Goal: Book appointment/travel/reservation

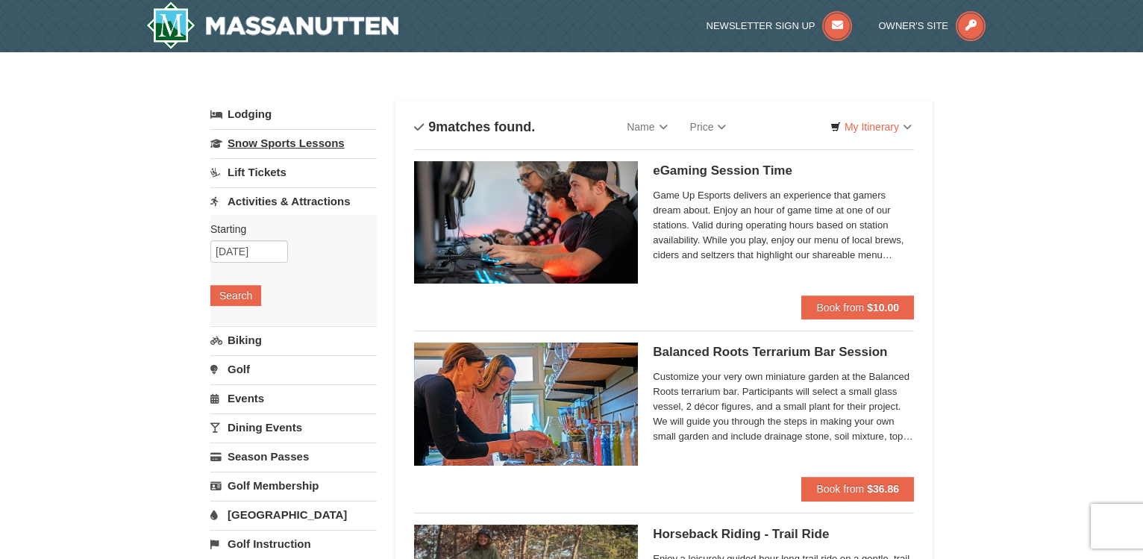
click at [312, 139] on link "Snow Sports Lessons" at bounding box center [293, 143] width 166 height 28
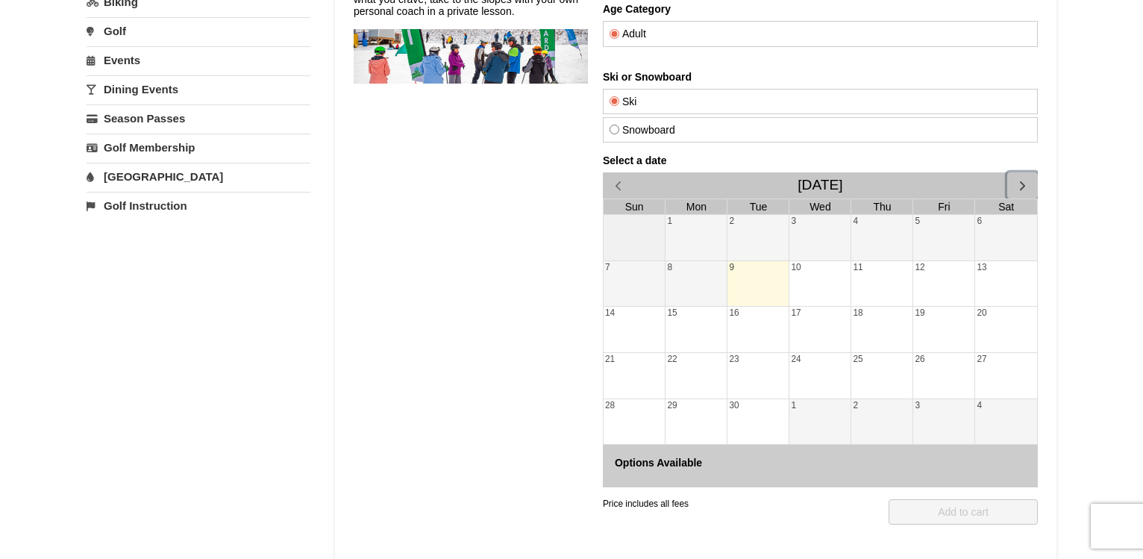
click at [1017, 188] on span "button" at bounding box center [1023, 186] width 16 height 16
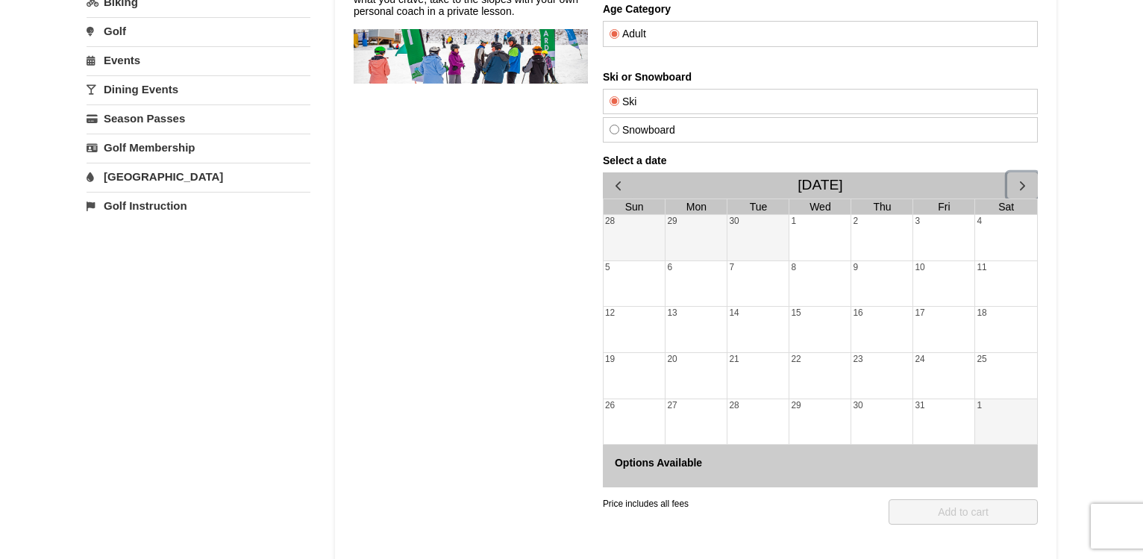
click at [1021, 181] on span "button" at bounding box center [1023, 186] width 16 height 16
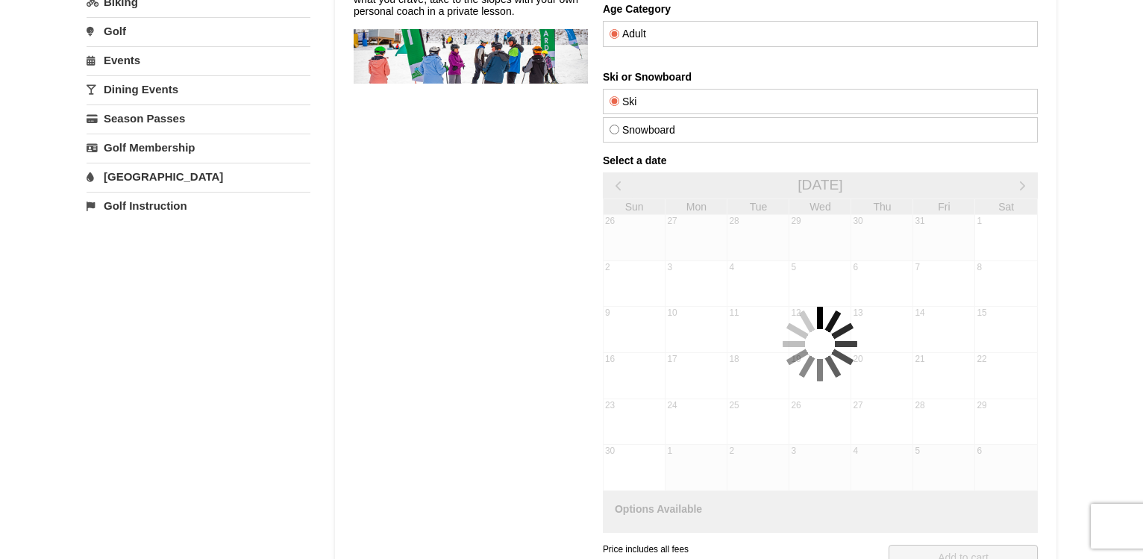
click at [1015, 184] on div at bounding box center [820, 343] width 435 height 378
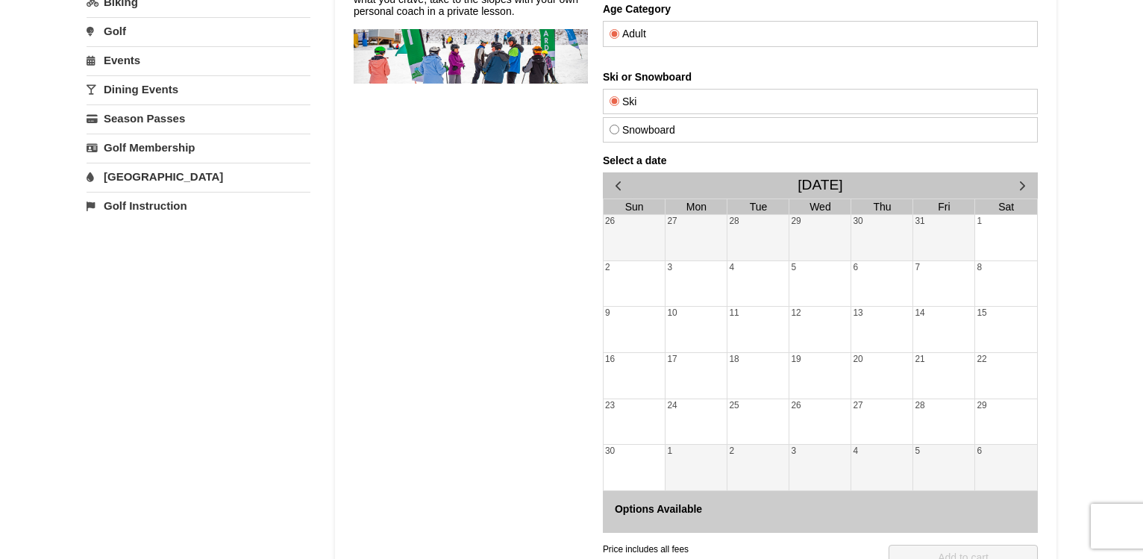
click at [610, 404] on div "23" at bounding box center [635, 422] width 62 height 46
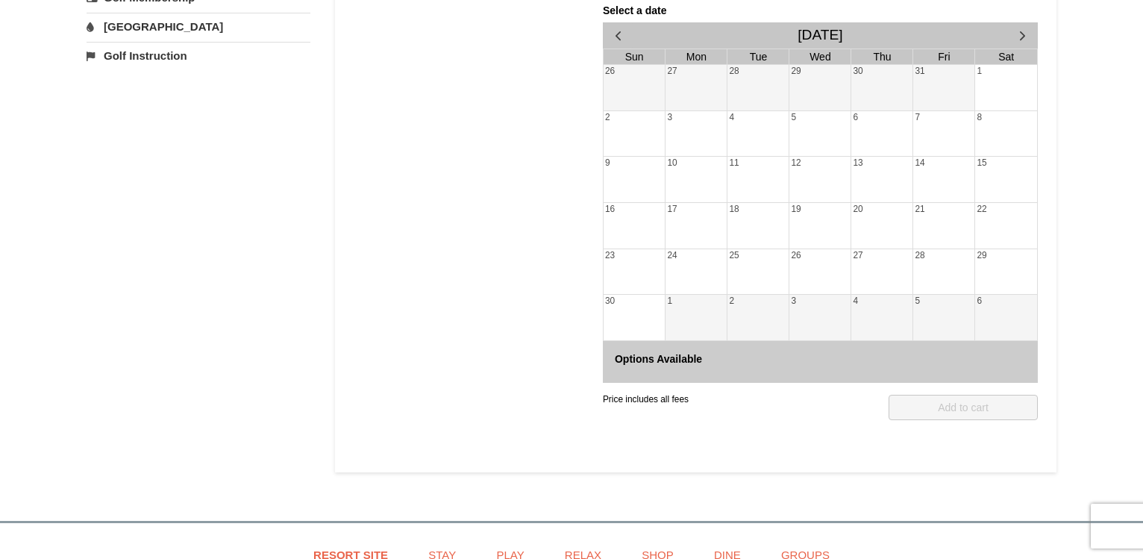
scroll to position [380, 0]
click at [985, 213] on div "22" at bounding box center [1006, 224] width 62 height 46
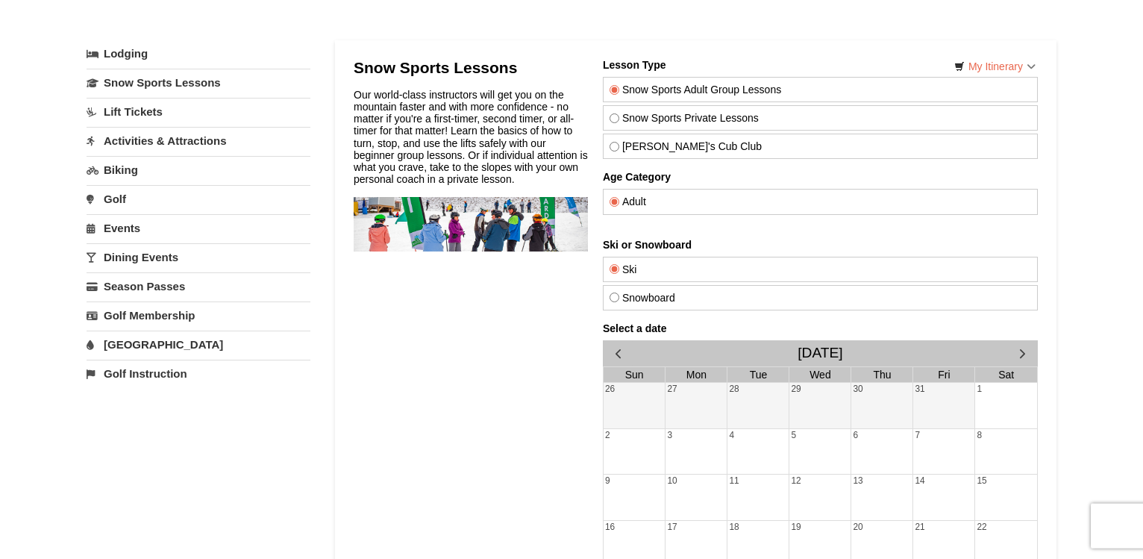
scroll to position [0, 0]
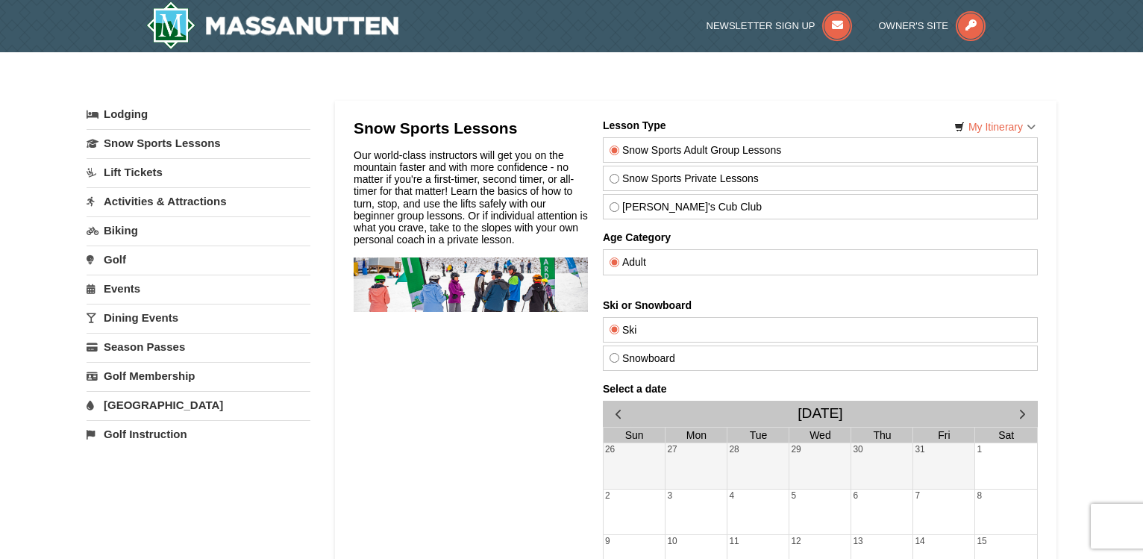
click at [162, 208] on link "Activities & Attractions" at bounding box center [199, 201] width 224 height 28
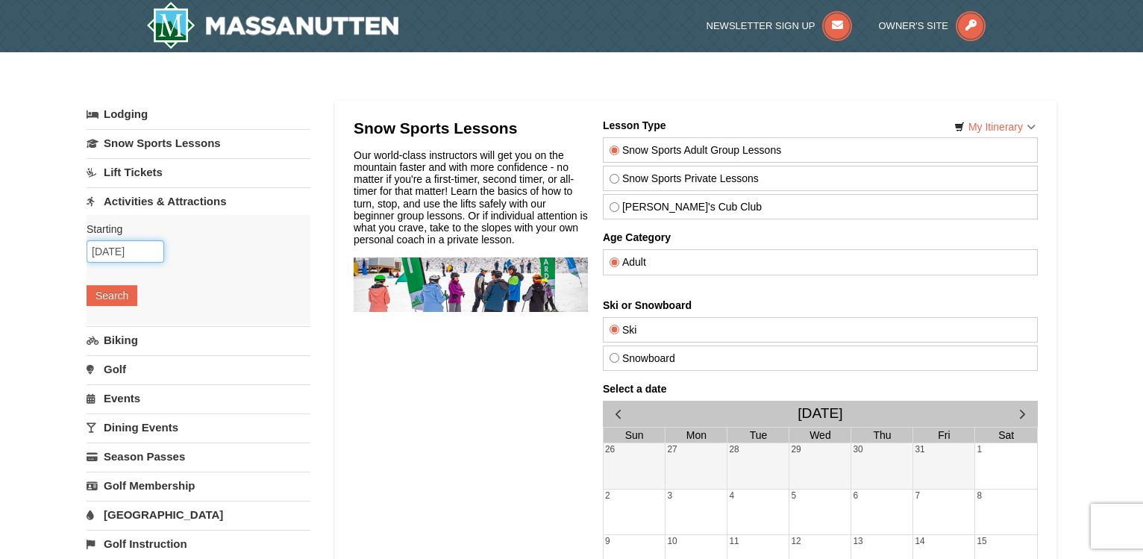
click at [143, 259] on input "[DATE]" at bounding box center [126, 251] width 78 height 22
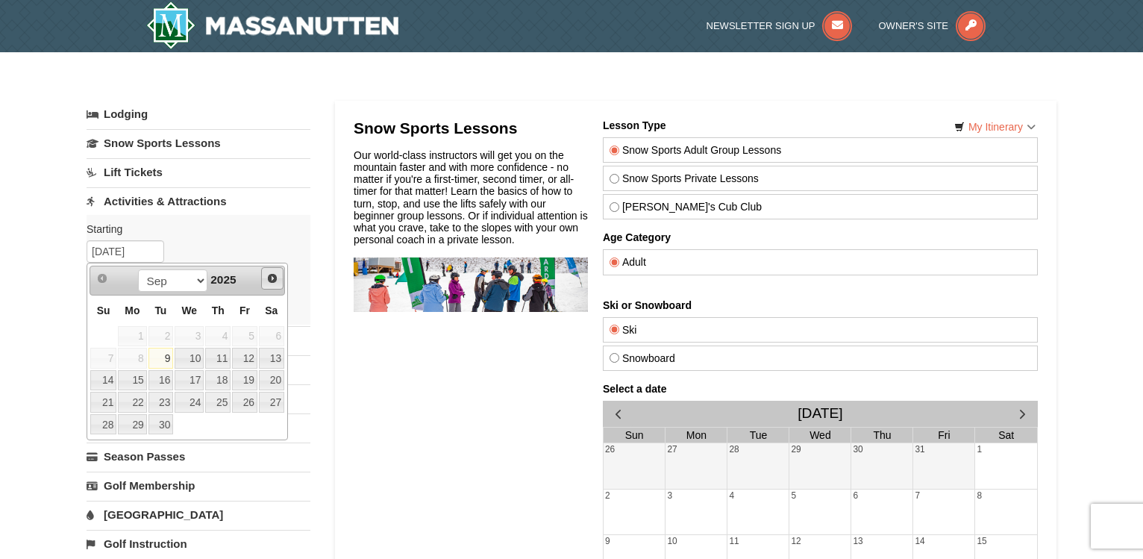
click at [272, 281] on span "Next" at bounding box center [272, 278] width 12 height 12
click at [273, 398] on link "22" at bounding box center [271, 402] width 25 height 21
type input "[DATE]"
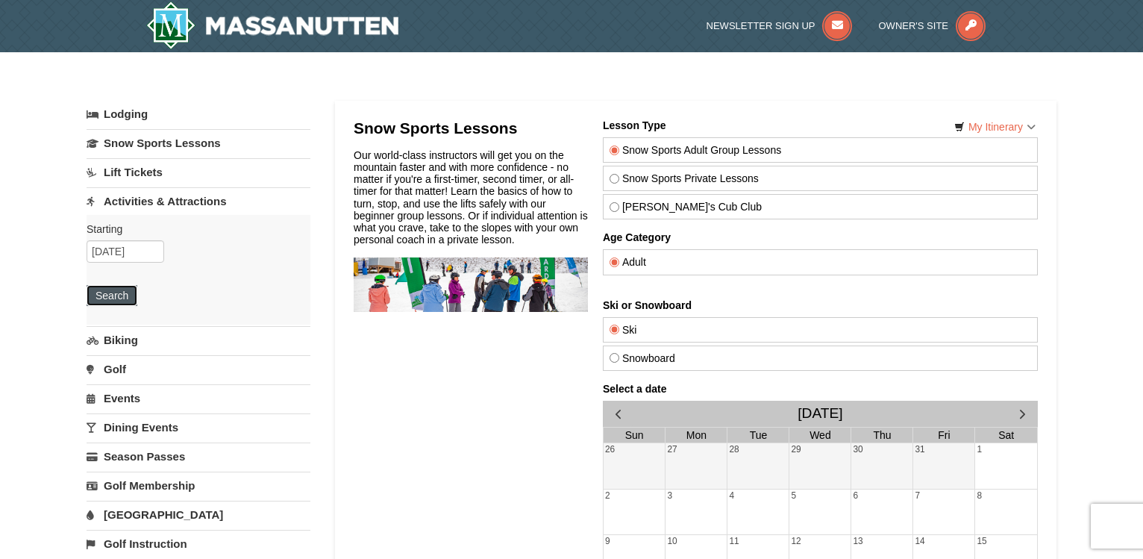
click at [104, 304] on button "Search" at bounding box center [112, 295] width 51 height 21
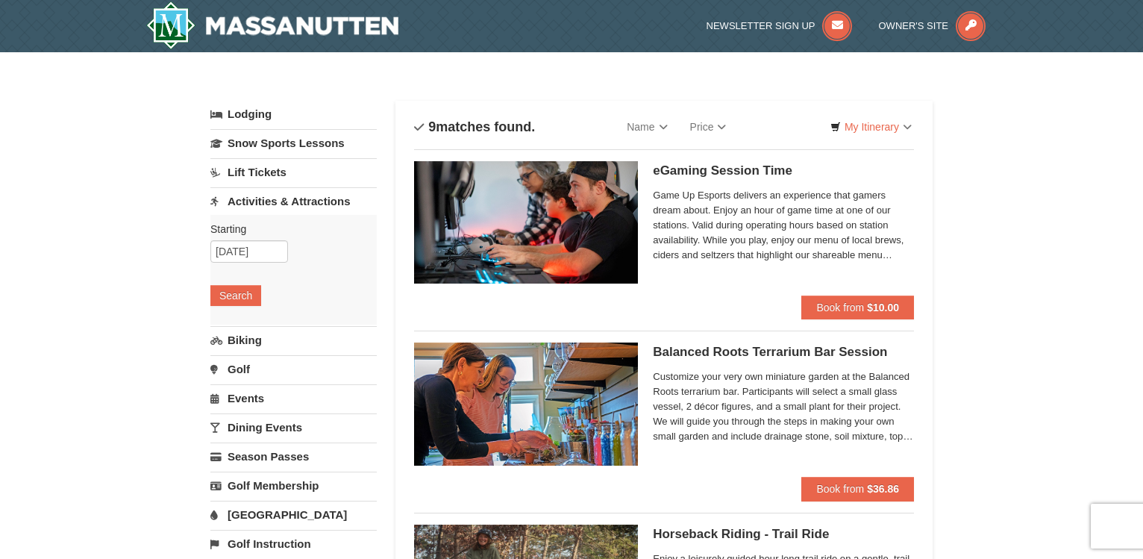
click at [300, 198] on link "Activities & Attractions" at bounding box center [293, 201] width 166 height 28
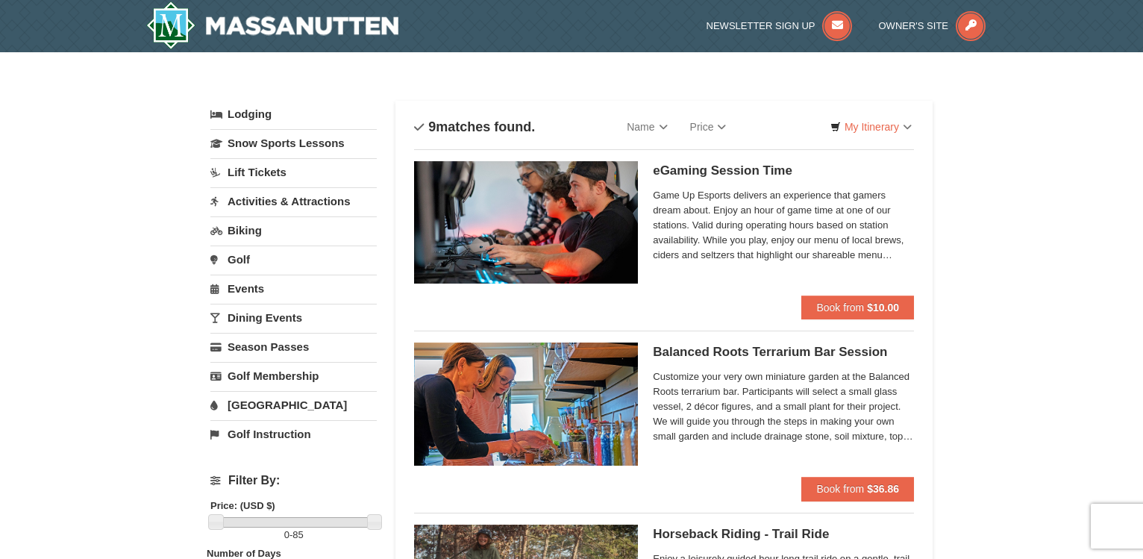
click at [262, 316] on link "Dining Events" at bounding box center [293, 318] width 166 height 28
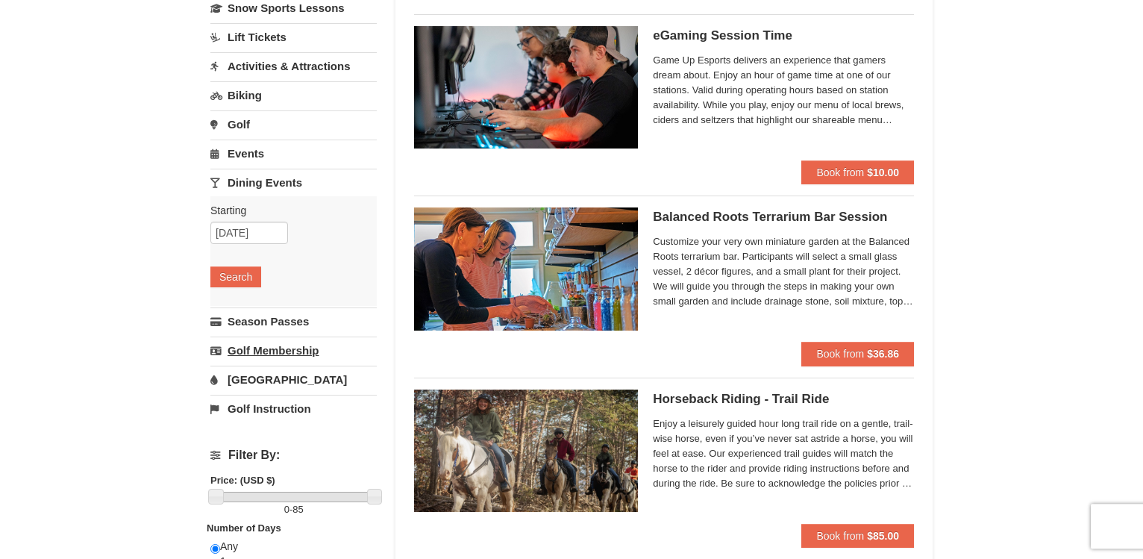
scroll to position [152, 0]
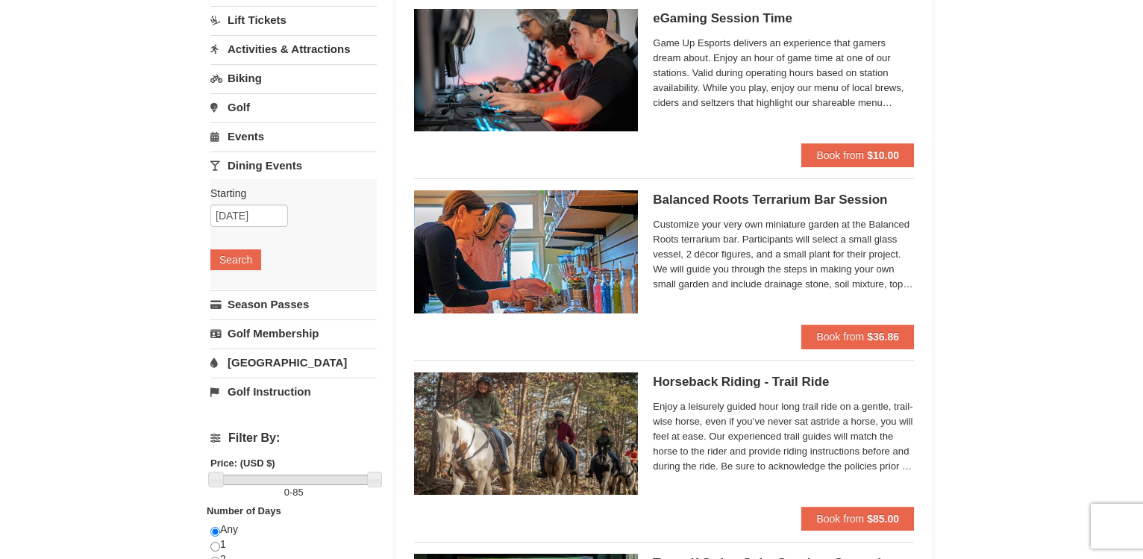
click at [251, 144] on link "Events" at bounding box center [293, 136] width 166 height 28
click at [290, 49] on link "Activities & Attractions" at bounding box center [293, 49] width 166 height 28
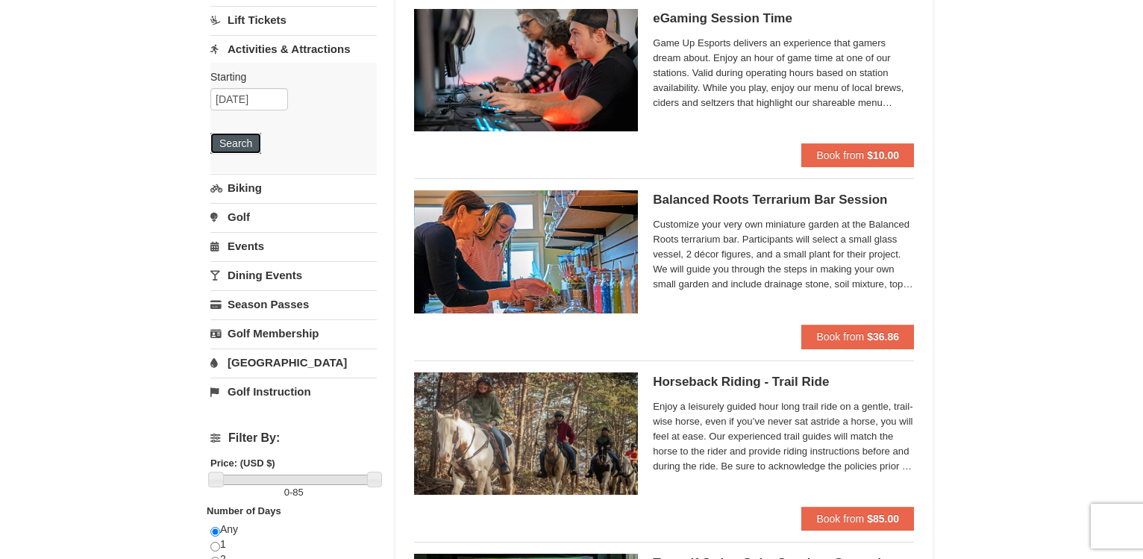
click at [232, 145] on button "Search" at bounding box center [235, 143] width 51 height 21
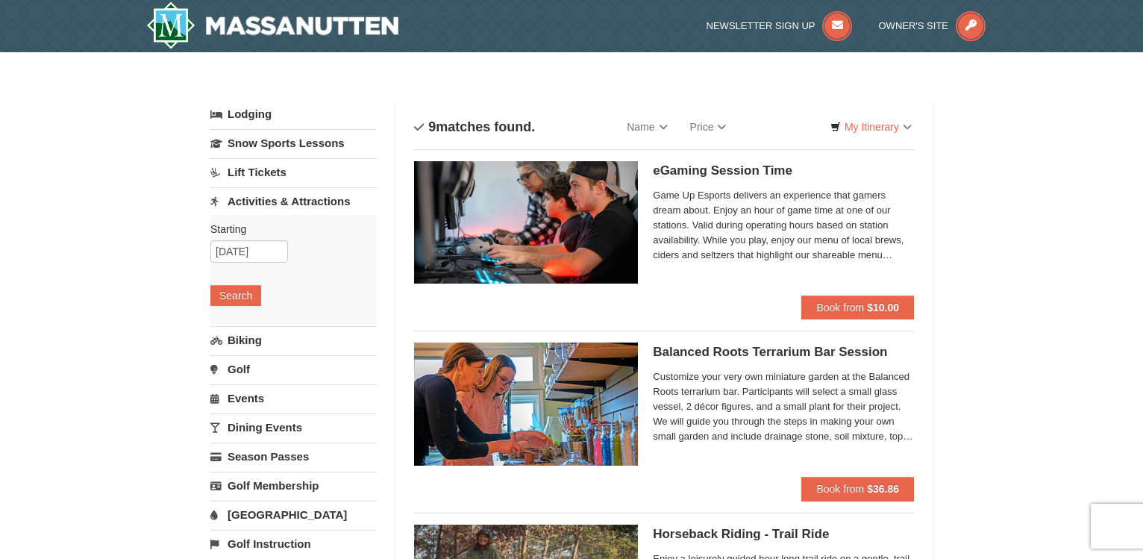
click at [242, 426] on link "Dining Events" at bounding box center [293, 427] width 166 height 28
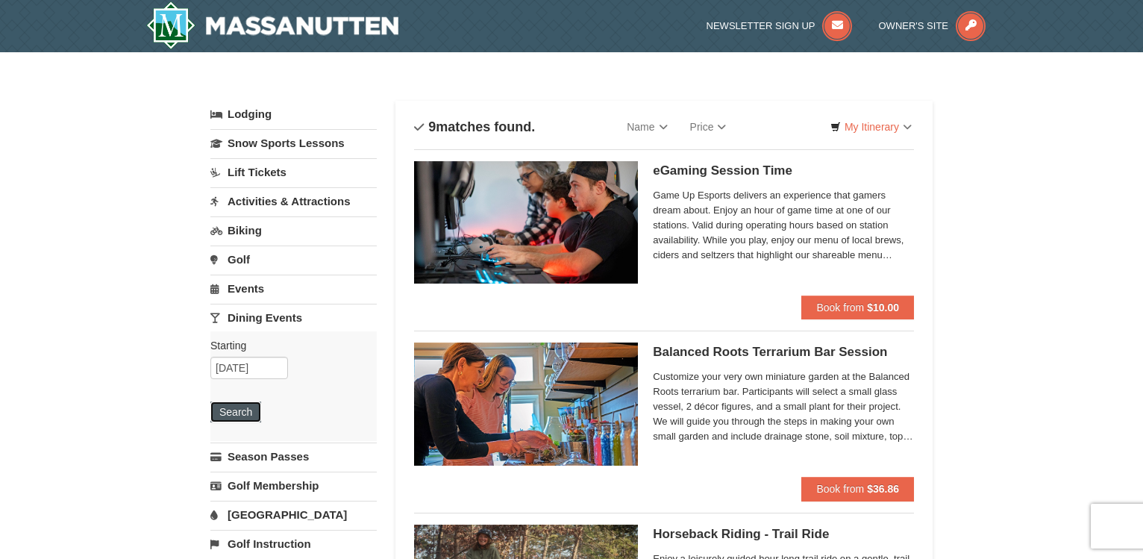
click at [246, 418] on button "Search" at bounding box center [235, 411] width 51 height 21
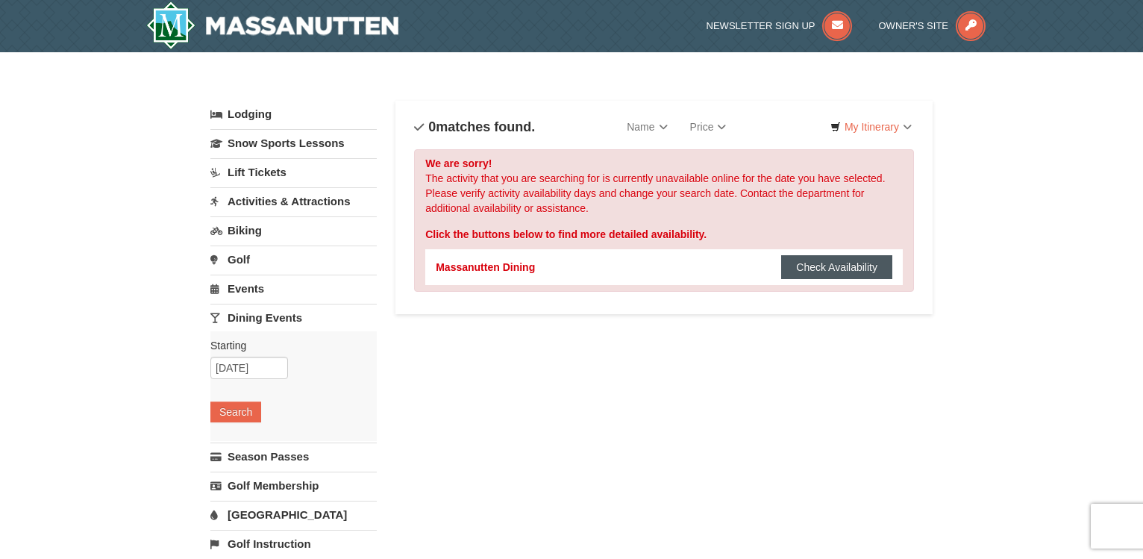
click at [808, 271] on button "Check Availability" at bounding box center [836, 267] width 111 height 24
